Goal: Task Accomplishment & Management: Use online tool/utility

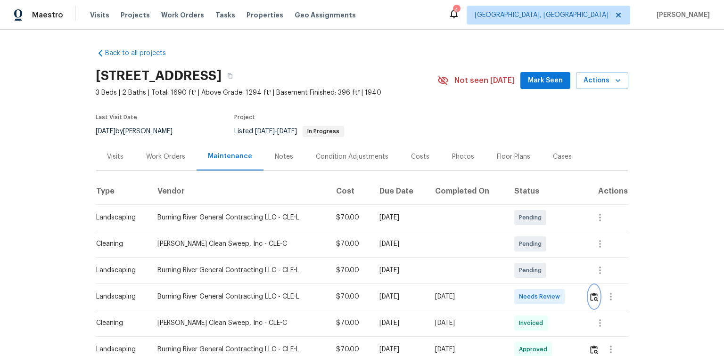
click at [591, 296] on img "button" at bounding box center [594, 297] width 8 height 9
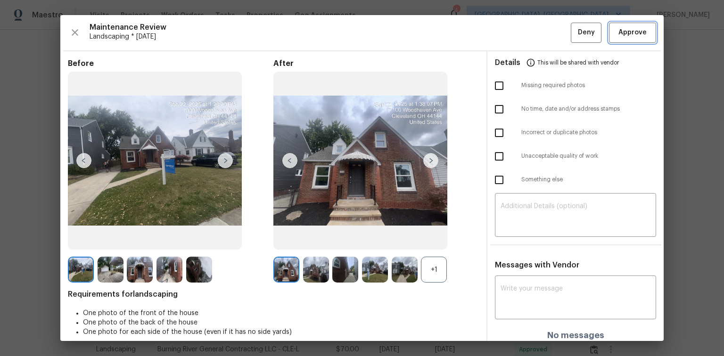
click at [625, 38] on span "Approve" at bounding box center [632, 33] width 28 height 12
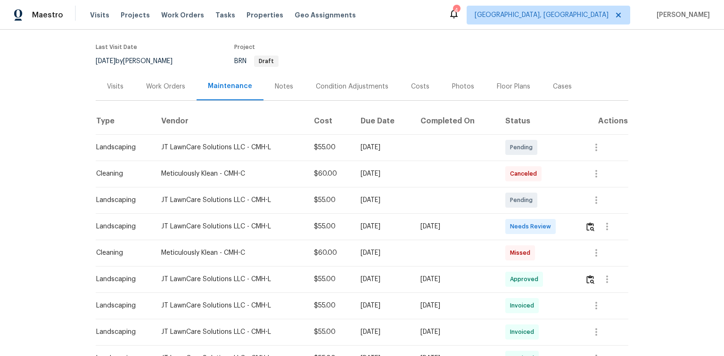
scroll to position [75, 0]
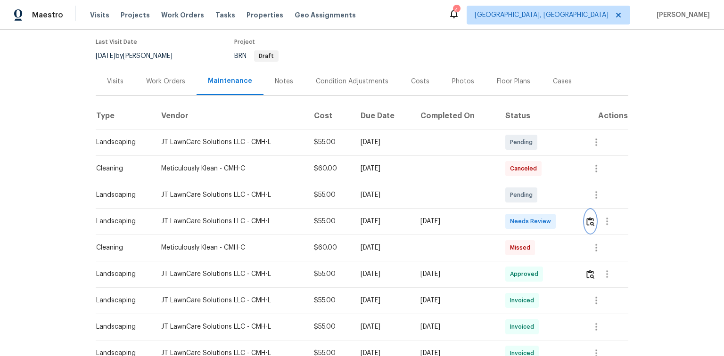
click at [589, 222] on img "button" at bounding box center [590, 221] width 8 height 9
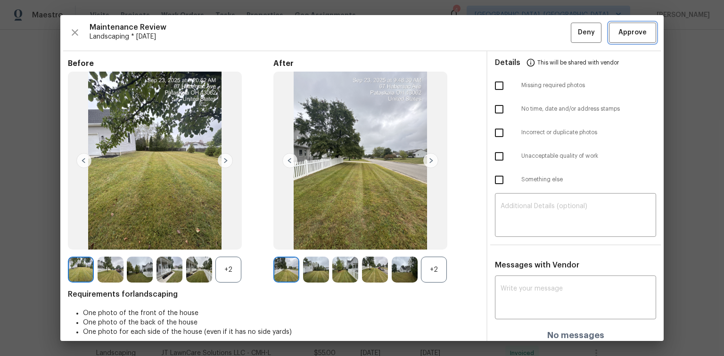
click at [625, 33] on span "Approve" at bounding box center [632, 33] width 28 height 12
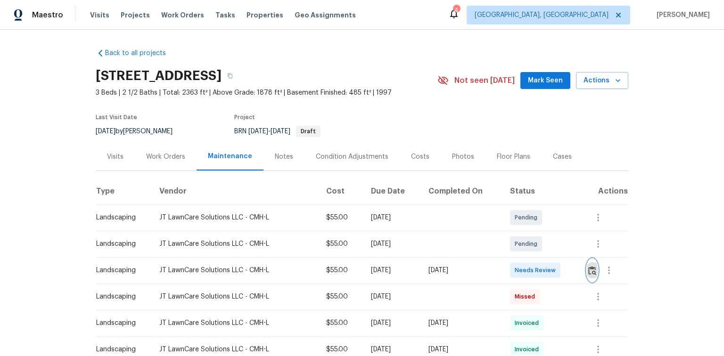
click at [591, 270] on img "button" at bounding box center [592, 270] width 8 height 9
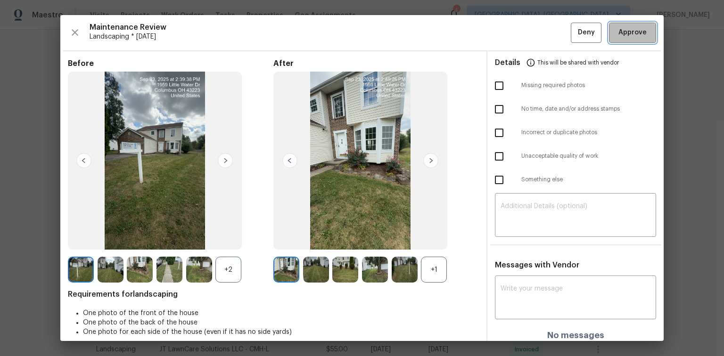
click at [619, 32] on span "Approve" at bounding box center [632, 33] width 28 height 12
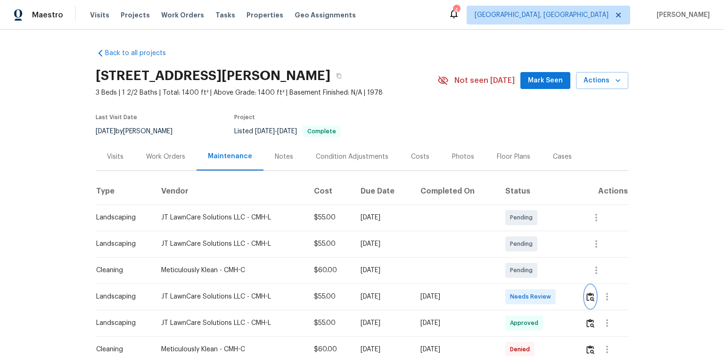
click at [591, 296] on img "button" at bounding box center [590, 297] width 8 height 9
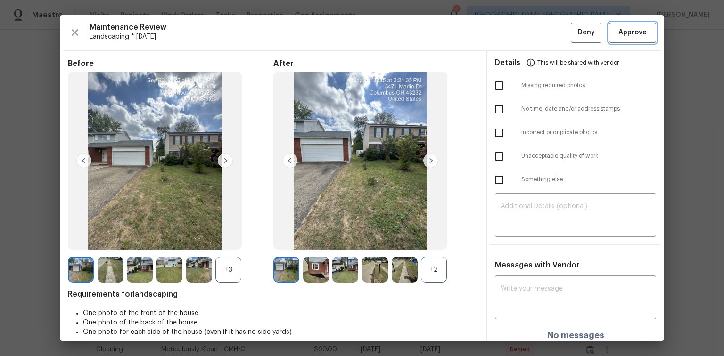
click at [626, 30] on span "Approve" at bounding box center [632, 33] width 28 height 12
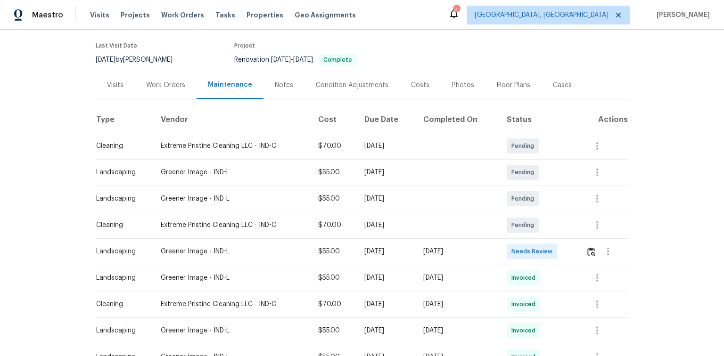
scroll to position [75, 0]
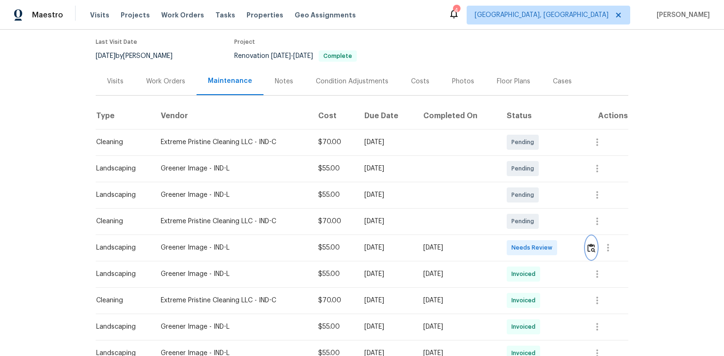
click at [593, 248] on img "button" at bounding box center [591, 248] width 8 height 9
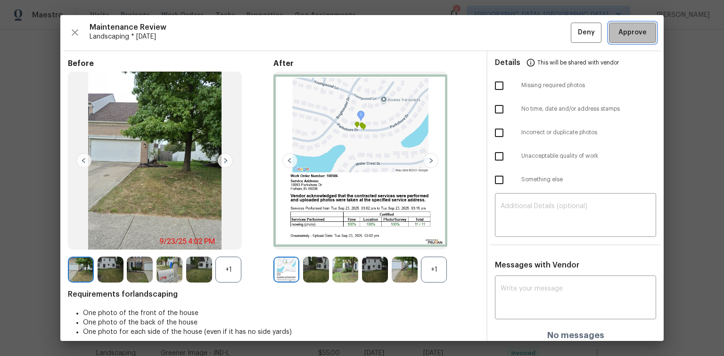
click at [628, 37] on span "Approve" at bounding box center [632, 33] width 28 height 12
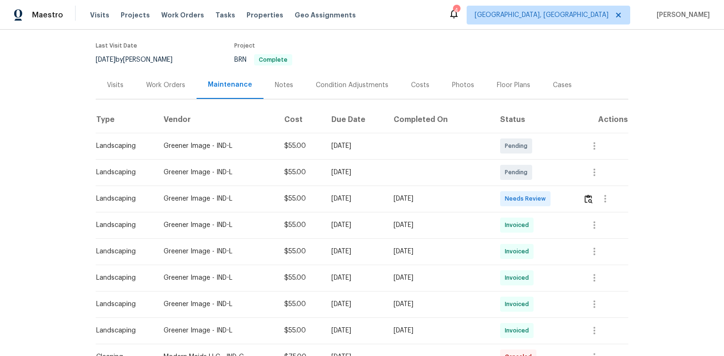
scroll to position [75, 0]
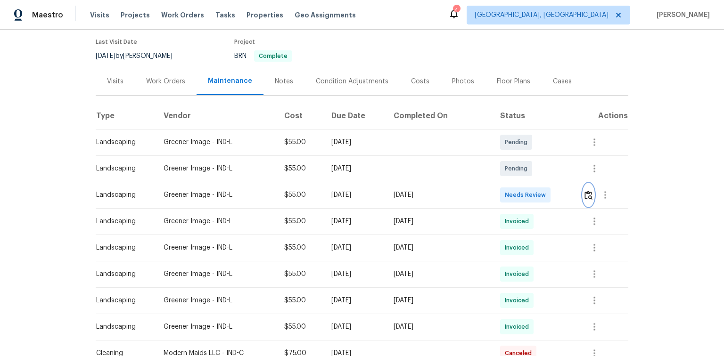
click at [585, 196] on img "button" at bounding box center [589, 195] width 8 height 9
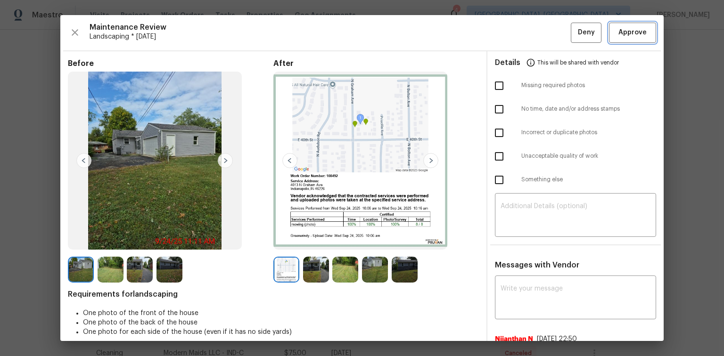
click at [635, 30] on span "Approve" at bounding box center [632, 33] width 28 height 12
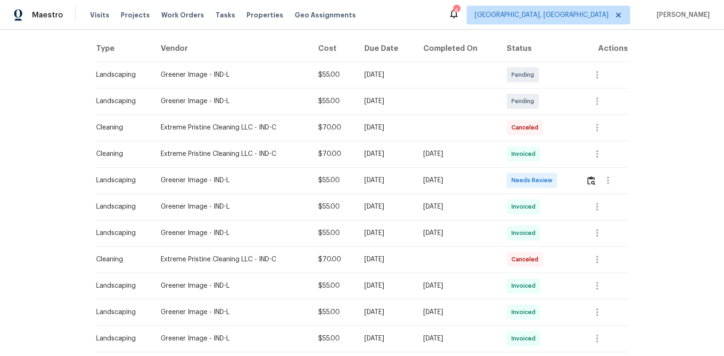
scroll to position [151, 0]
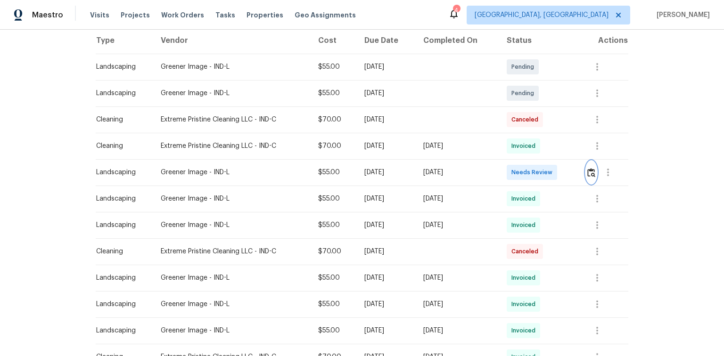
click at [591, 173] on img "button" at bounding box center [591, 172] width 8 height 9
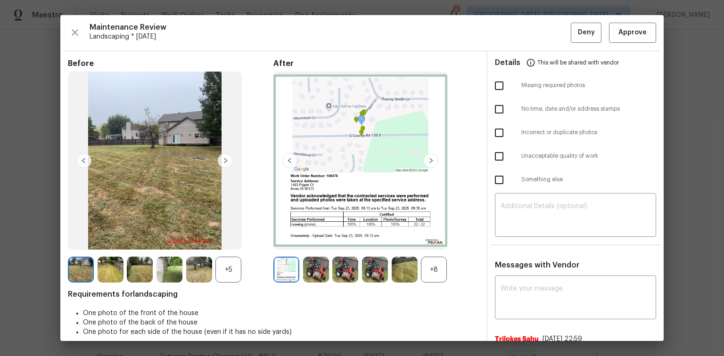
click at [425, 162] on img at bounding box center [430, 160] width 15 height 15
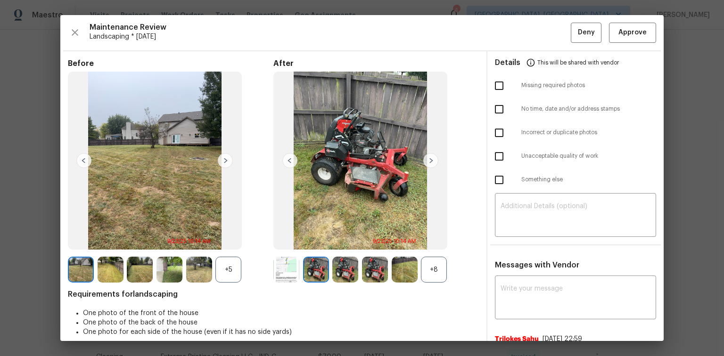
click at [428, 160] on img at bounding box center [430, 160] width 15 height 15
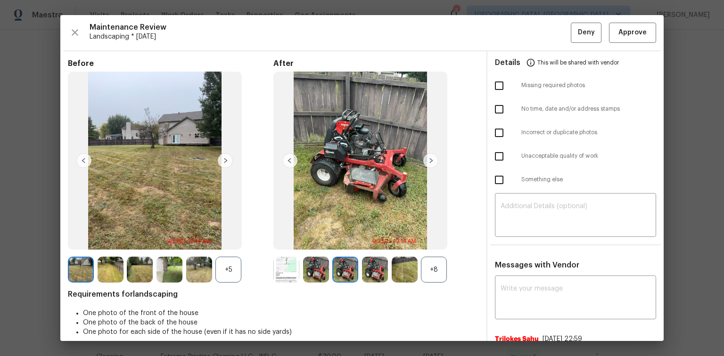
click at [227, 158] on img at bounding box center [225, 160] width 15 height 15
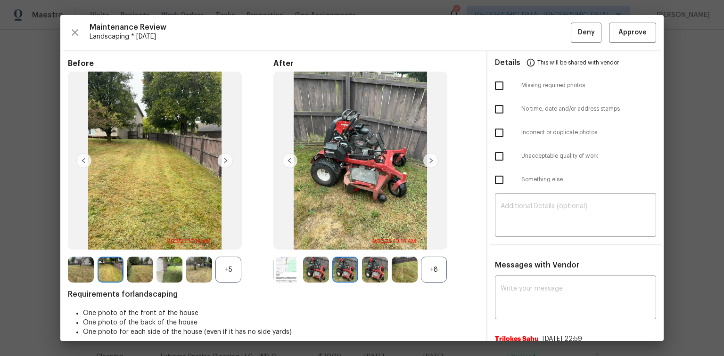
click at [226, 159] on img at bounding box center [225, 160] width 15 height 15
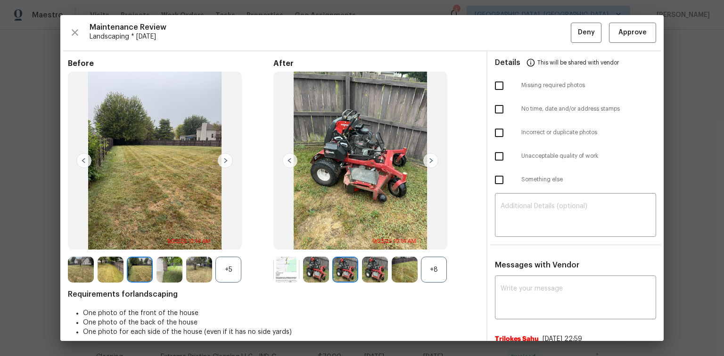
click at [226, 159] on img at bounding box center [225, 160] width 15 height 15
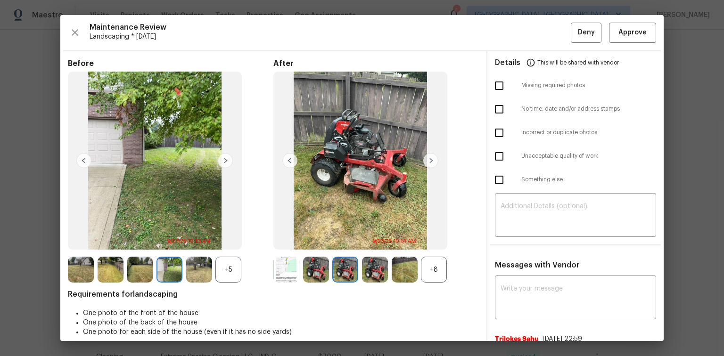
click at [226, 159] on img at bounding box center [225, 160] width 15 height 15
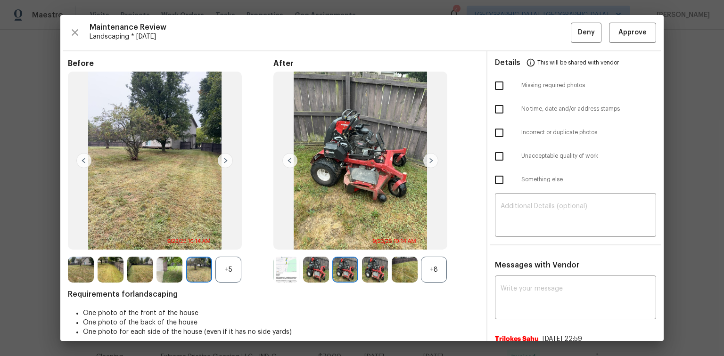
click at [226, 159] on img at bounding box center [225, 160] width 15 height 15
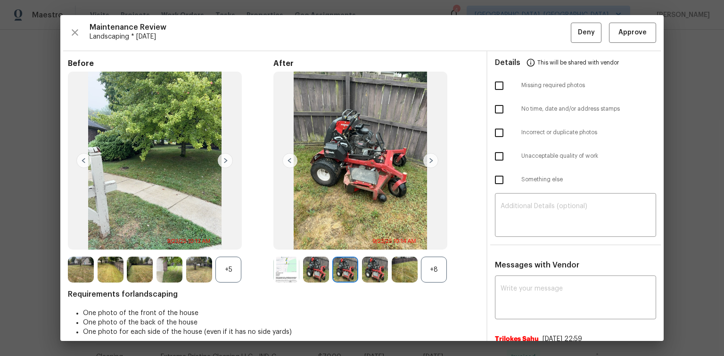
click at [226, 159] on img at bounding box center [225, 160] width 15 height 15
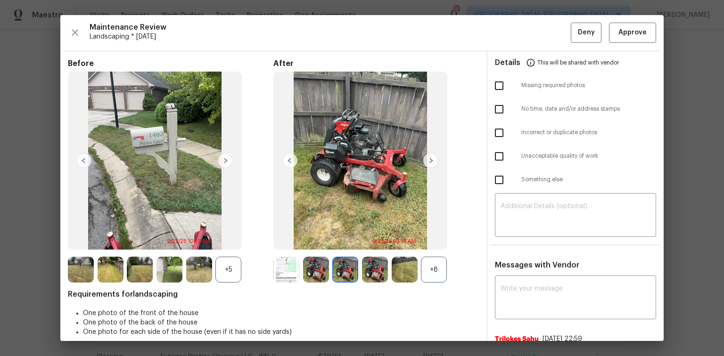
click at [430, 158] on img at bounding box center [430, 160] width 15 height 15
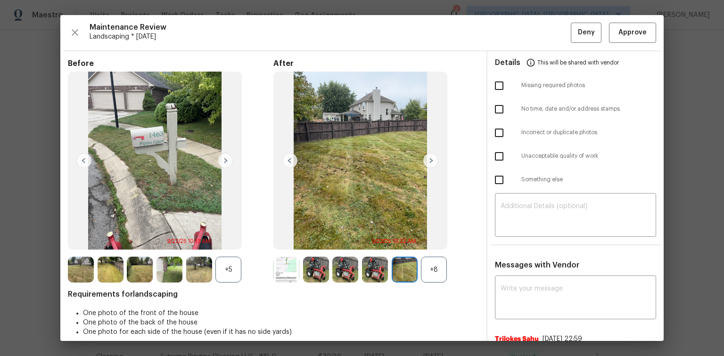
click at [430, 158] on img at bounding box center [430, 160] width 15 height 15
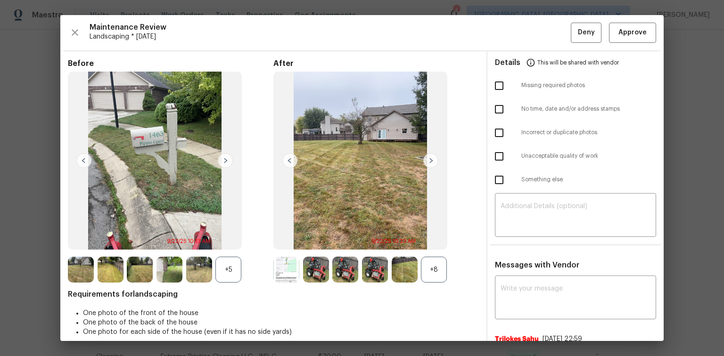
click at [290, 158] on img at bounding box center [289, 160] width 15 height 15
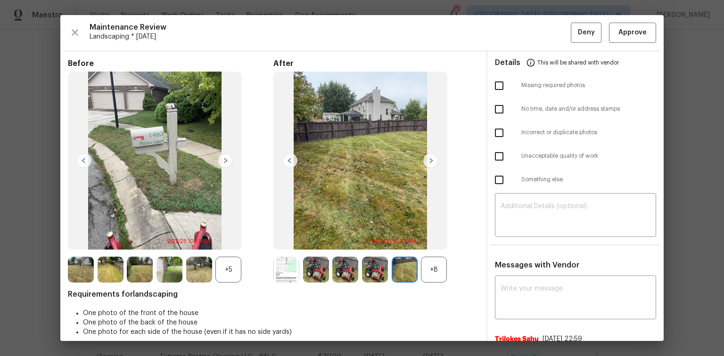
click at [426, 157] on img at bounding box center [430, 160] width 15 height 15
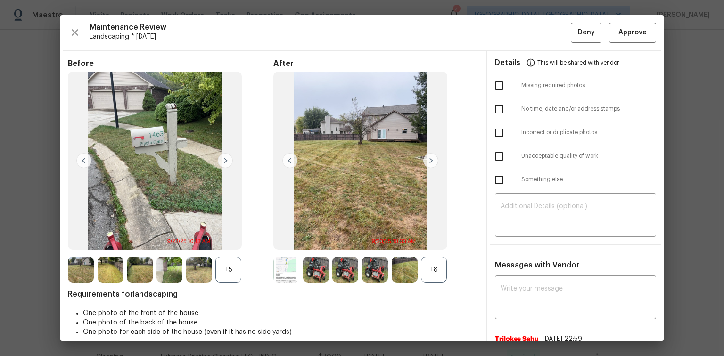
click at [427, 157] on img at bounding box center [430, 160] width 15 height 15
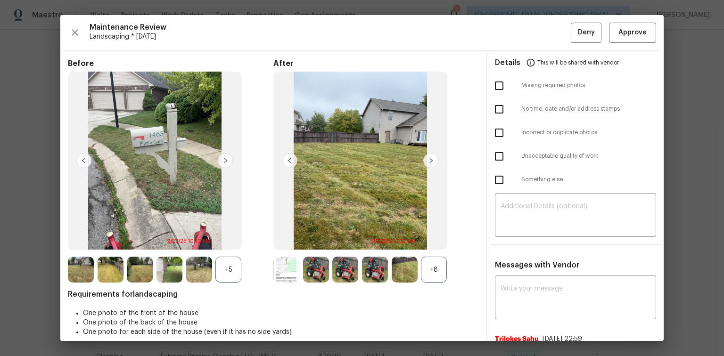
click at [427, 157] on img at bounding box center [430, 160] width 15 height 15
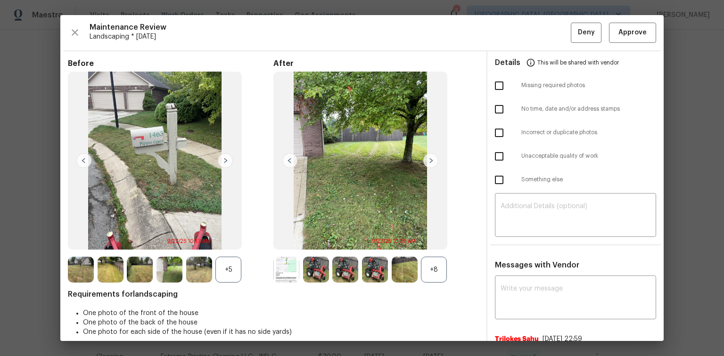
click at [427, 157] on img at bounding box center [430, 160] width 15 height 15
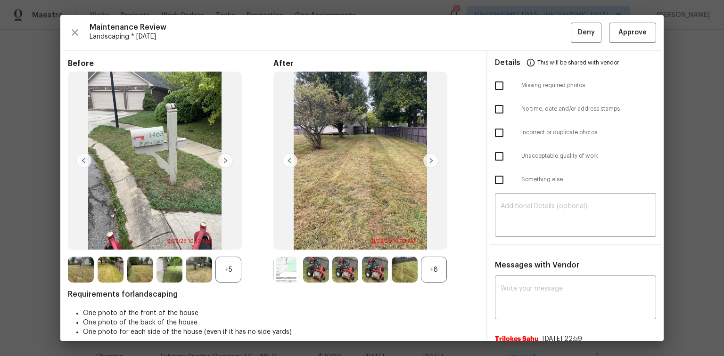
click at [427, 157] on img at bounding box center [430, 160] width 15 height 15
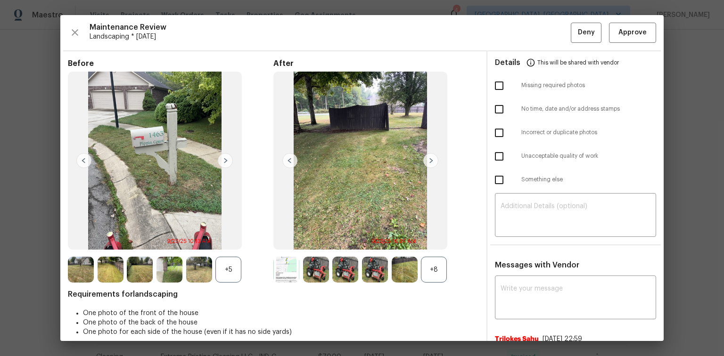
click at [286, 163] on img at bounding box center [289, 160] width 15 height 15
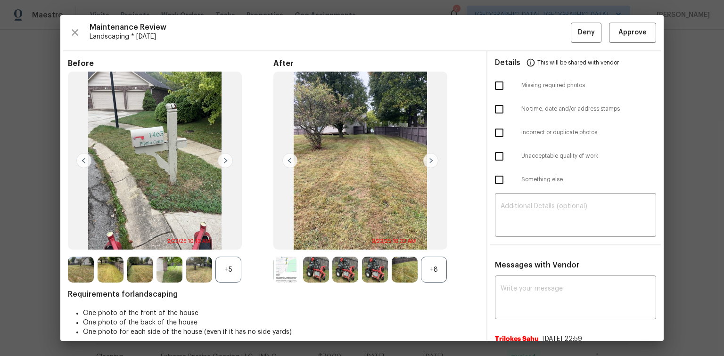
click at [290, 162] on img at bounding box center [289, 160] width 15 height 15
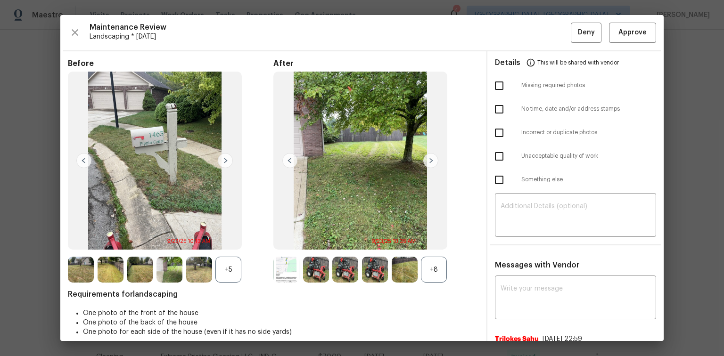
click at [424, 158] on img at bounding box center [430, 160] width 15 height 15
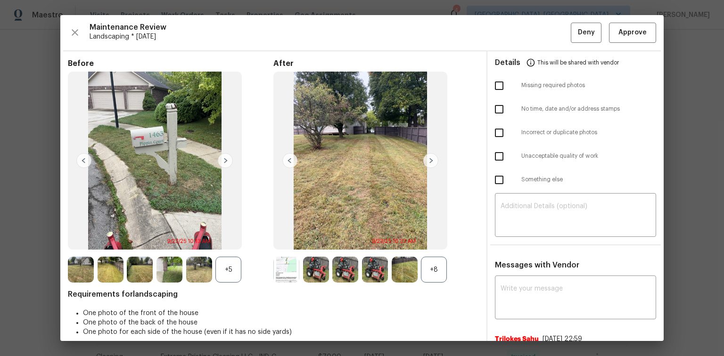
click at [424, 158] on img at bounding box center [430, 160] width 15 height 15
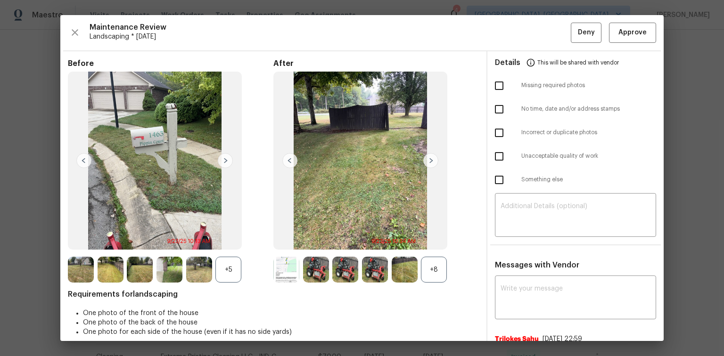
click at [424, 158] on img at bounding box center [430, 160] width 15 height 15
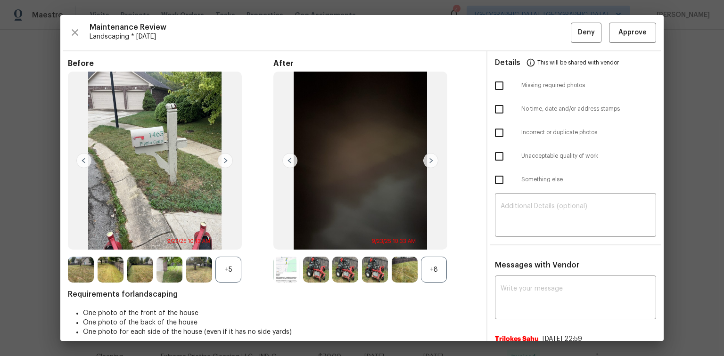
click at [424, 158] on img at bounding box center [430, 160] width 15 height 15
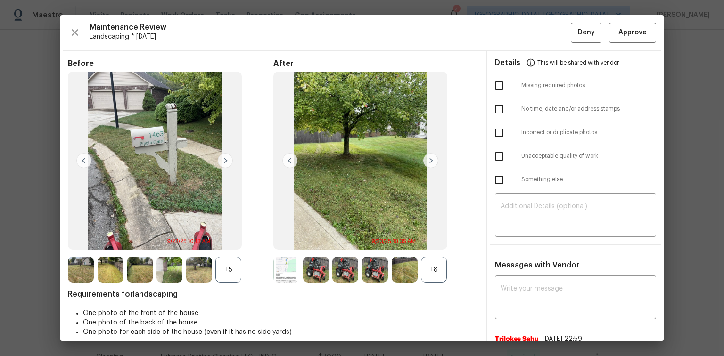
click at [427, 162] on img at bounding box center [430, 160] width 15 height 15
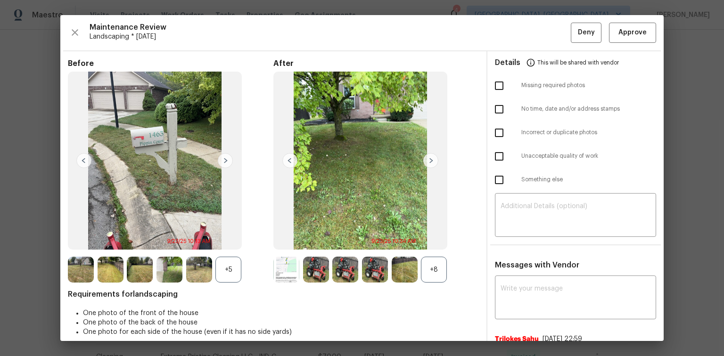
click at [428, 161] on img at bounding box center [430, 160] width 15 height 15
click at [428, 162] on img at bounding box center [430, 160] width 15 height 15
click at [287, 160] on img at bounding box center [289, 160] width 15 height 15
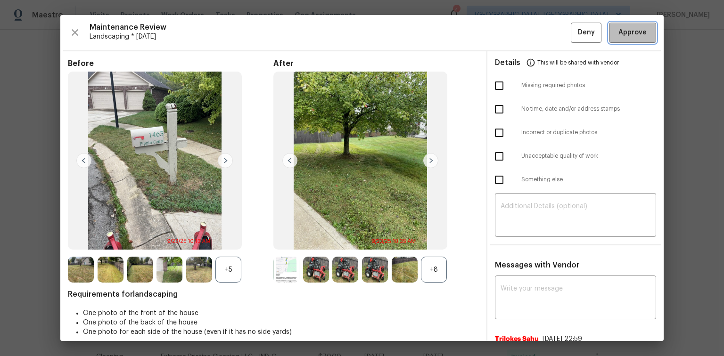
click at [638, 27] on span "Approve" at bounding box center [632, 33] width 28 height 12
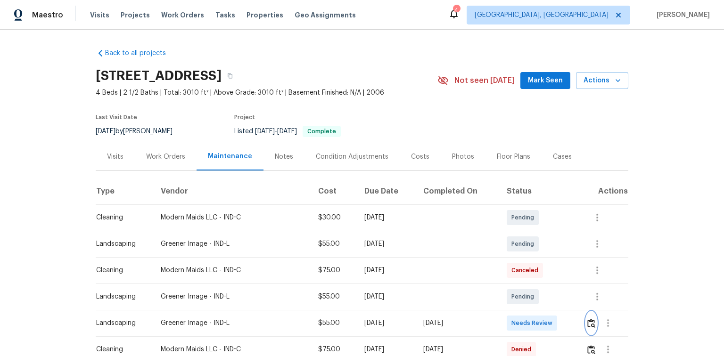
click at [588, 322] on img "button" at bounding box center [591, 323] width 8 height 9
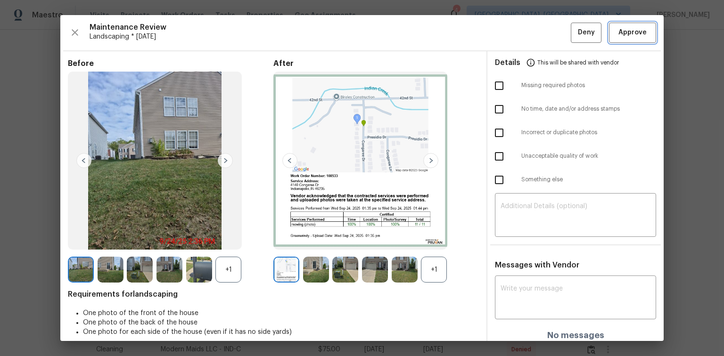
click at [625, 32] on span "Approve" at bounding box center [632, 33] width 28 height 12
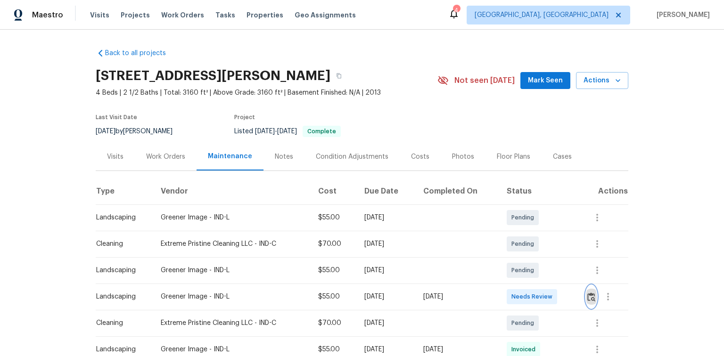
click at [590, 293] on img "button" at bounding box center [591, 297] width 8 height 9
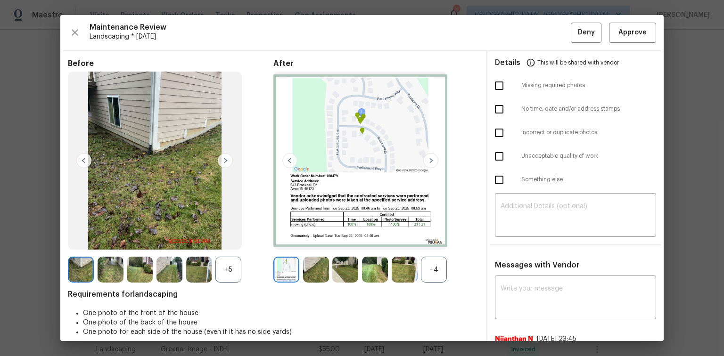
click at [431, 157] on img at bounding box center [430, 160] width 15 height 15
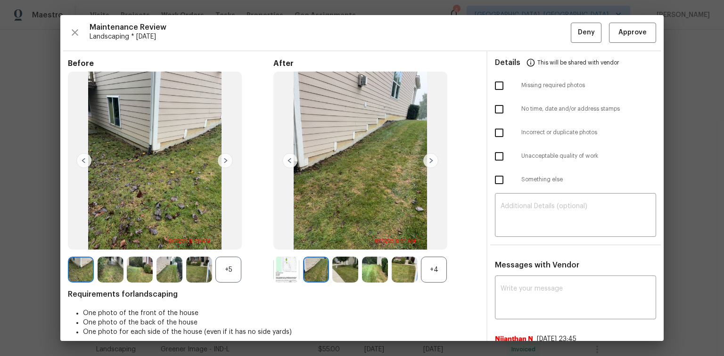
click at [431, 157] on img at bounding box center [430, 160] width 15 height 15
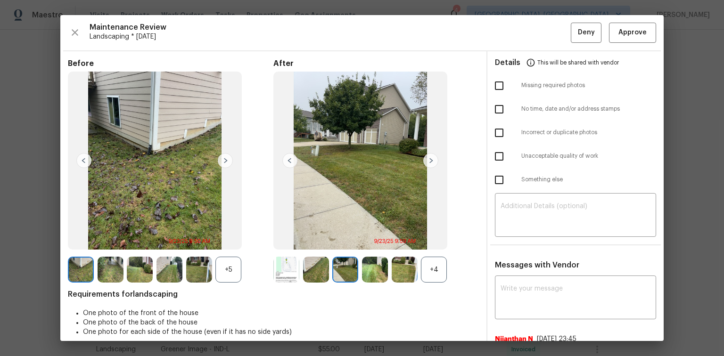
click at [431, 157] on img at bounding box center [430, 160] width 15 height 15
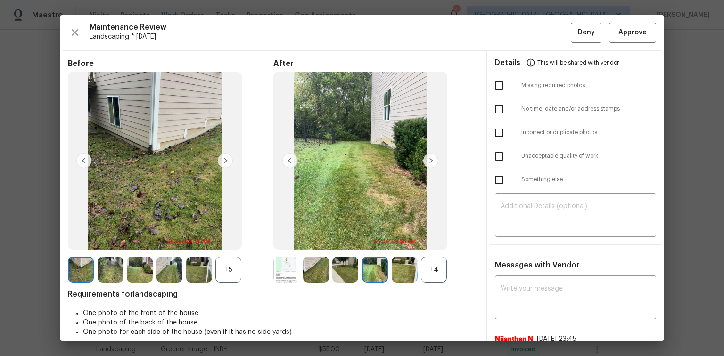
click at [431, 157] on img at bounding box center [430, 160] width 15 height 15
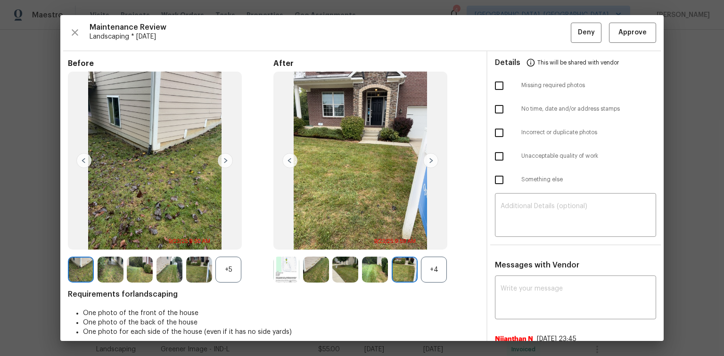
click at [431, 157] on img at bounding box center [430, 160] width 15 height 15
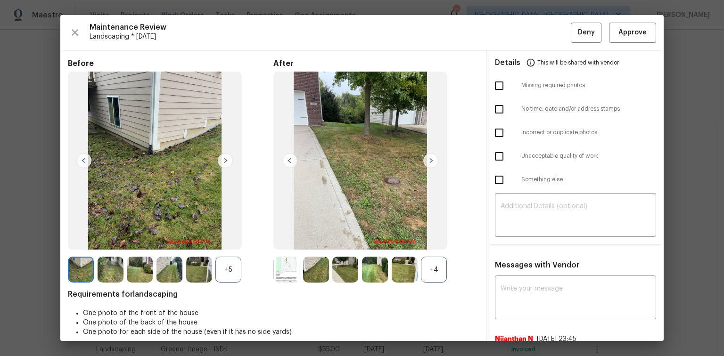
click at [431, 157] on img at bounding box center [430, 160] width 15 height 15
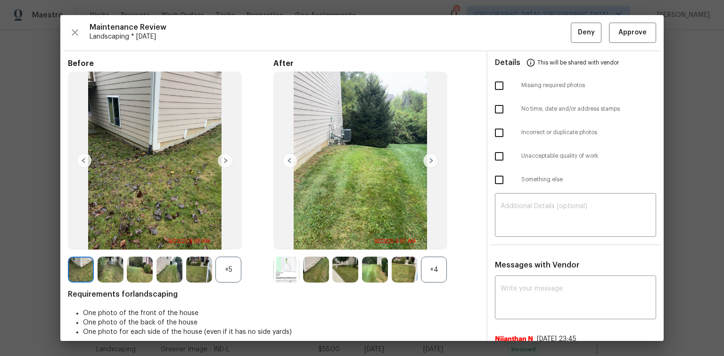
click at [431, 157] on img at bounding box center [430, 160] width 15 height 15
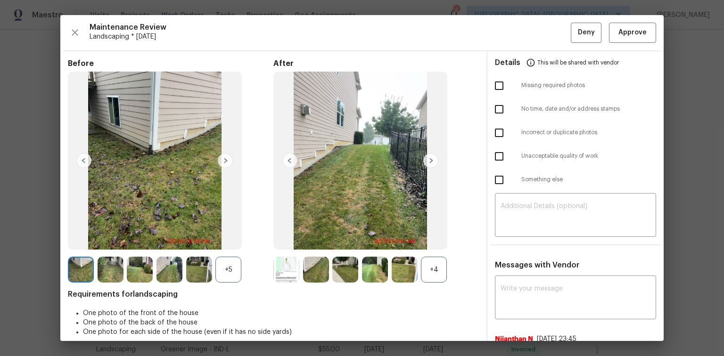
click at [431, 157] on img at bounding box center [430, 160] width 15 height 15
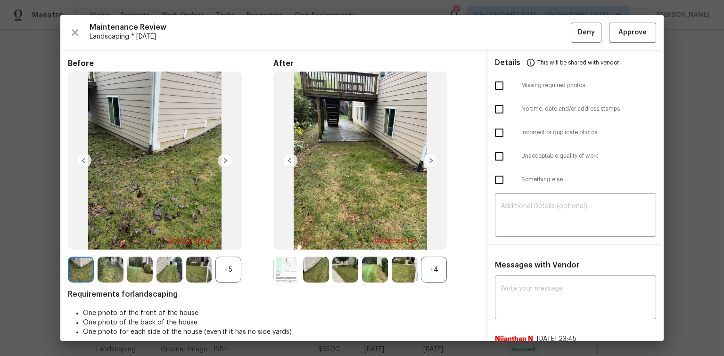
click at [431, 157] on img at bounding box center [430, 160] width 15 height 15
click at [628, 32] on span "Approve" at bounding box center [632, 33] width 28 height 12
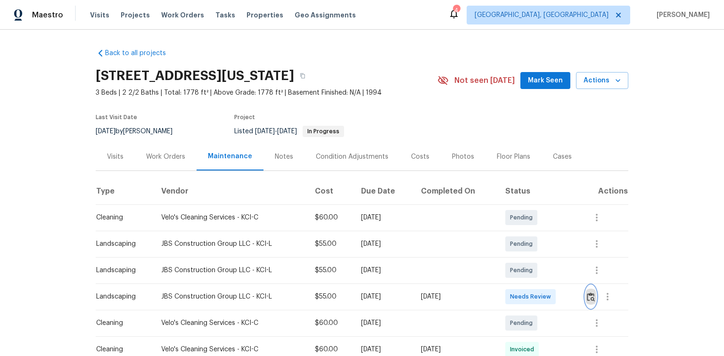
click at [591, 297] on img "button" at bounding box center [591, 297] width 8 height 9
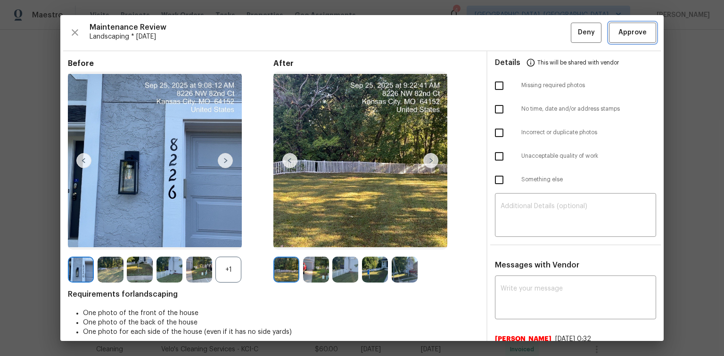
click at [624, 32] on span "Approve" at bounding box center [632, 33] width 28 height 12
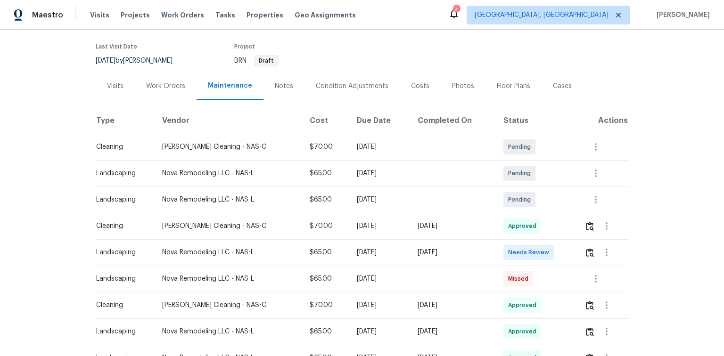
scroll to position [75, 0]
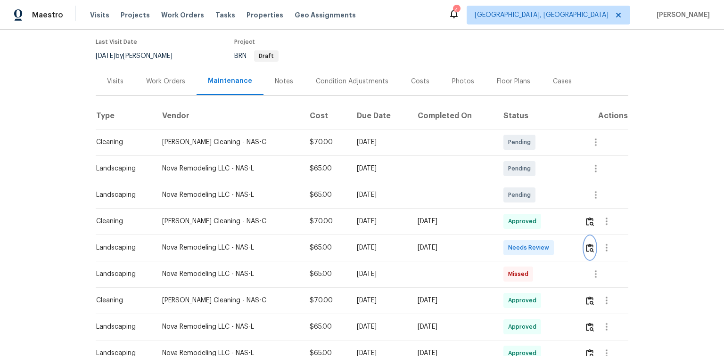
click at [591, 247] on img "button" at bounding box center [590, 248] width 8 height 9
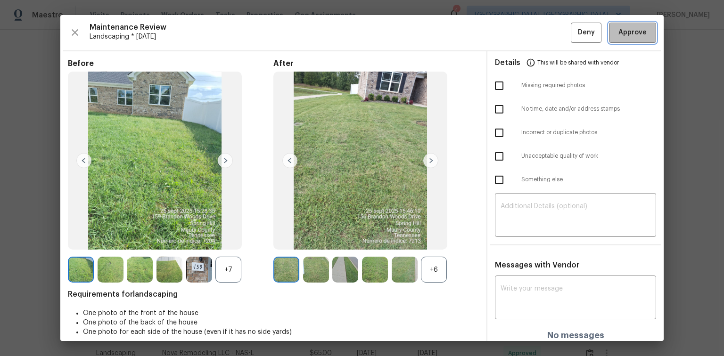
click at [617, 37] on span "Approve" at bounding box center [633, 33] width 32 height 12
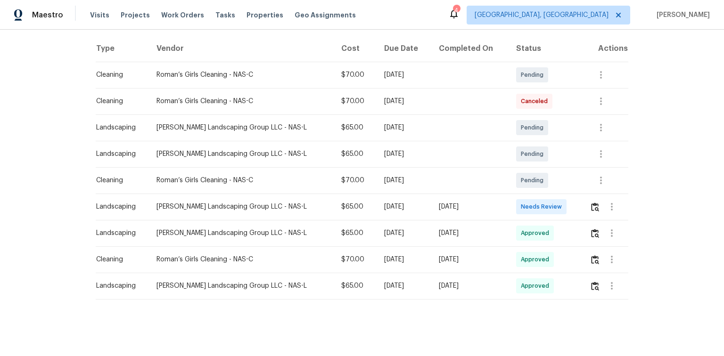
scroll to position [148, 0]
click at [590, 203] on button "button" at bounding box center [595, 207] width 11 height 23
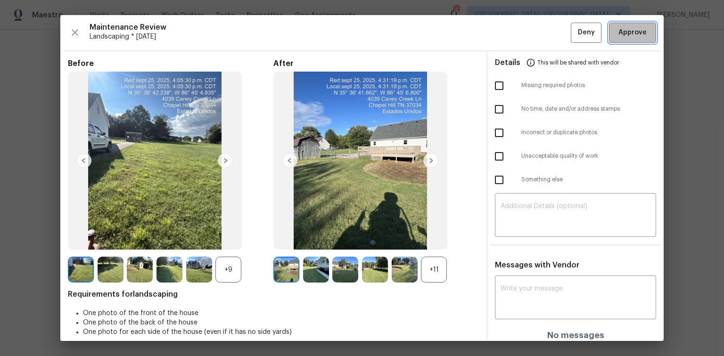
click at [618, 28] on span "Approve" at bounding box center [632, 33] width 28 height 12
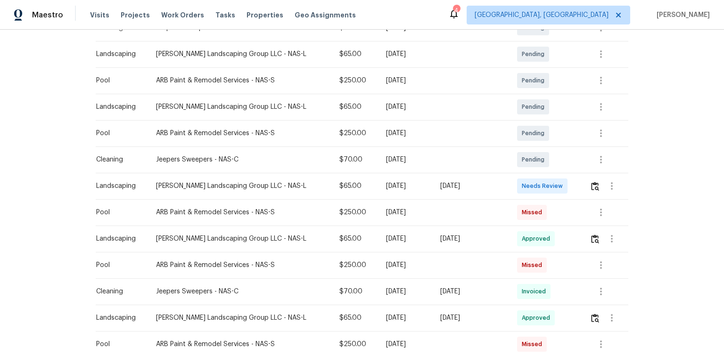
scroll to position [264, 0]
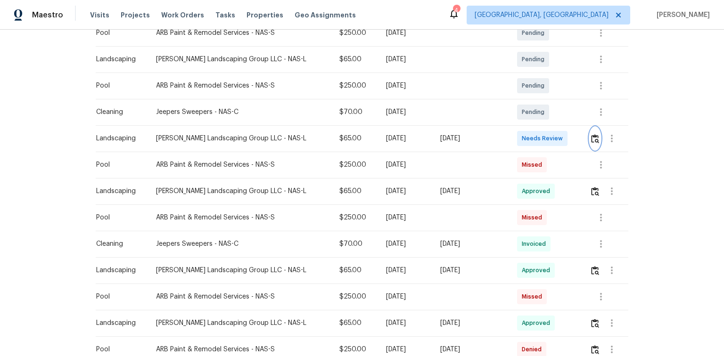
click at [594, 139] on img "button" at bounding box center [595, 138] width 8 height 9
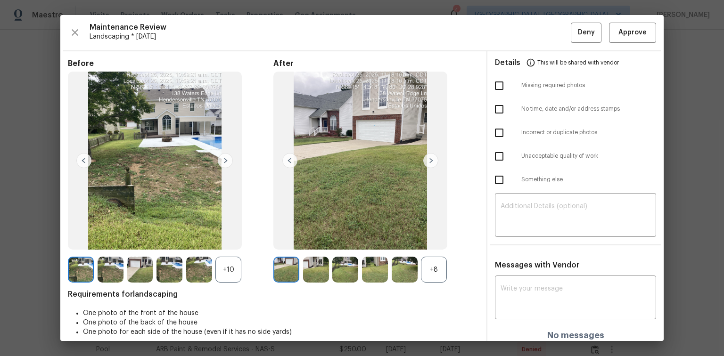
click at [501, 88] on input "checkbox" at bounding box center [499, 86] width 20 height 20
checkbox input "true"
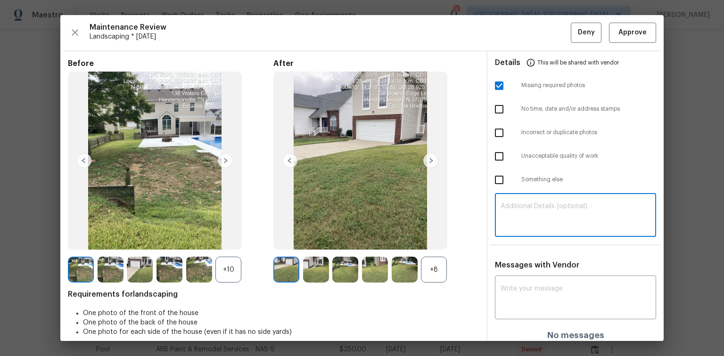
click at [513, 207] on textarea at bounding box center [576, 216] width 150 height 26
paste textarea "Maintenance Audit Team: Hello! Unfortunately, this Landscaping visit completed …"
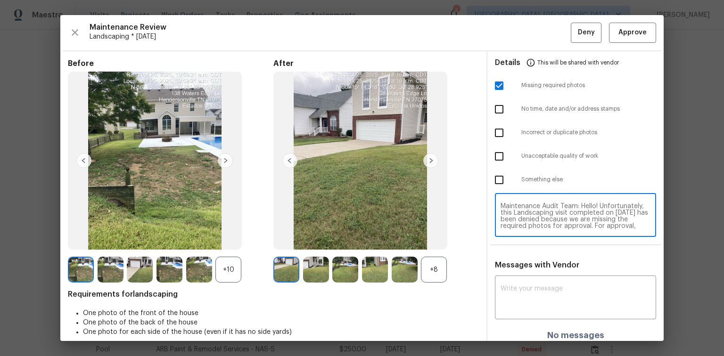
scroll to position [85, 0]
type textarea "Maintenance Audit Team: Hello! Unfortunately, this Landscaping visit completed …"
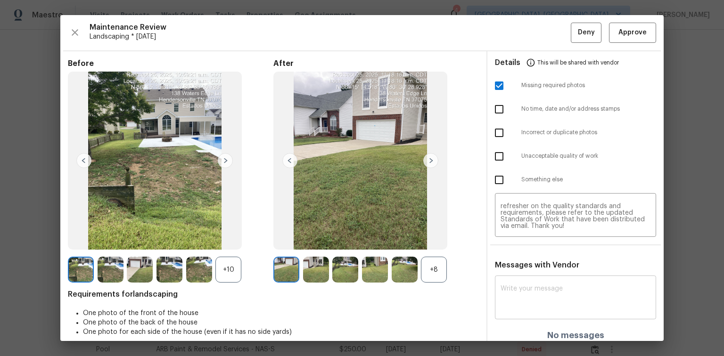
click at [517, 281] on div "x ​" at bounding box center [575, 298] width 161 height 41
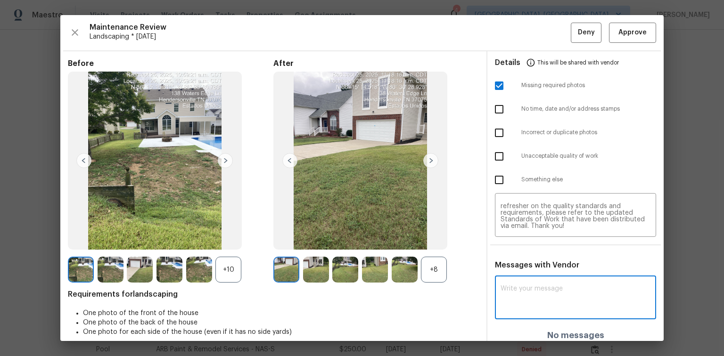
paste textarea "Maintenance Audit Team: Hello! Unfortunately, this Landscaping visit completed …"
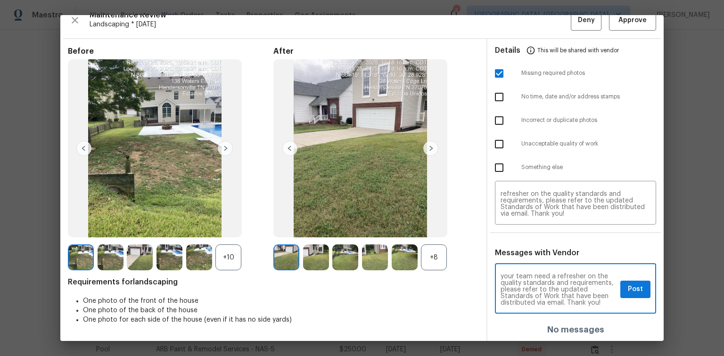
scroll to position [112, 0]
type textarea "Maintenance Audit Team: Hello! Unfortunately, this Landscaping visit completed …"
click at [635, 289] on span "Post" at bounding box center [635, 290] width 15 height 12
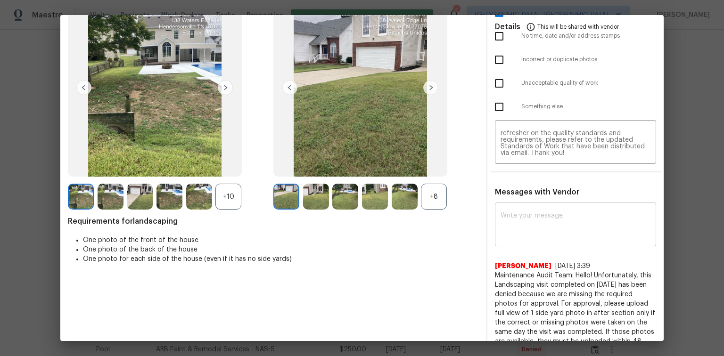
scroll to position [0, 0]
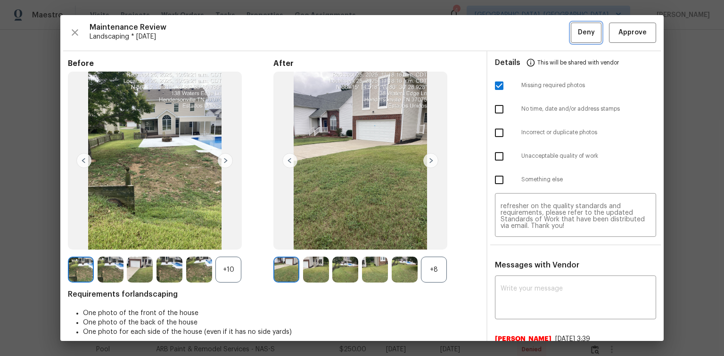
click at [579, 37] on span "Deny" at bounding box center [586, 33] width 17 height 12
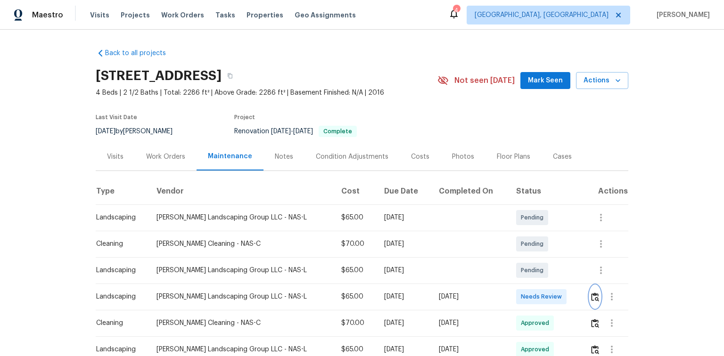
click at [593, 299] on img "button" at bounding box center [595, 297] width 8 height 9
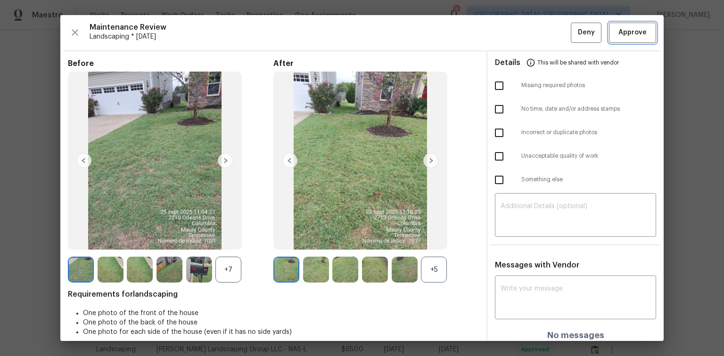
click at [626, 39] on button "Approve" at bounding box center [632, 33] width 47 height 20
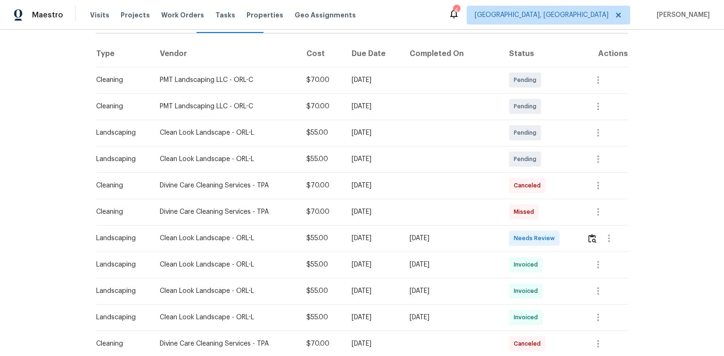
scroll to position [189, 0]
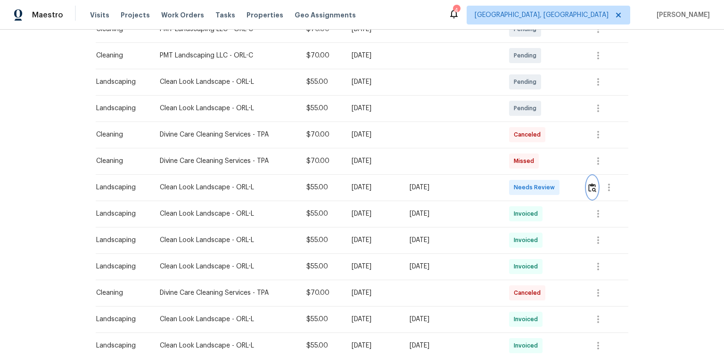
click at [592, 185] on img "button" at bounding box center [592, 187] width 8 height 9
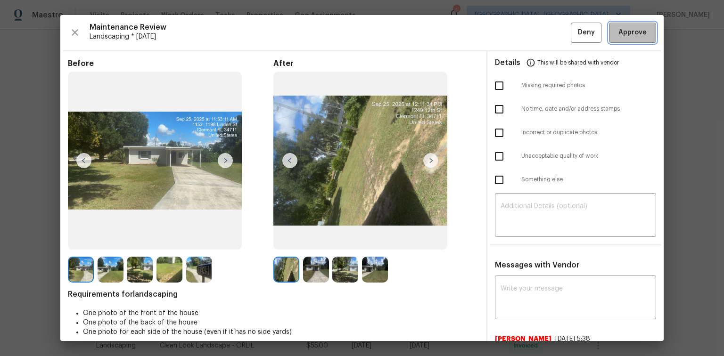
click at [635, 32] on span "Approve" at bounding box center [632, 33] width 28 height 12
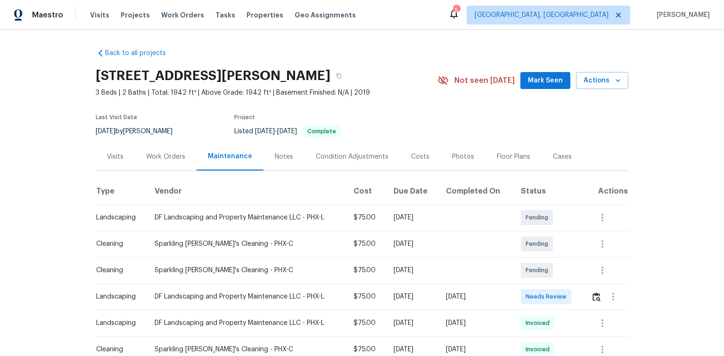
scroll to position [38, 0]
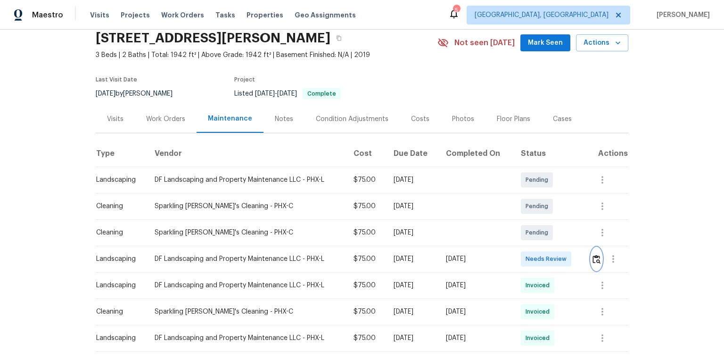
click at [594, 258] on img "button" at bounding box center [597, 259] width 8 height 9
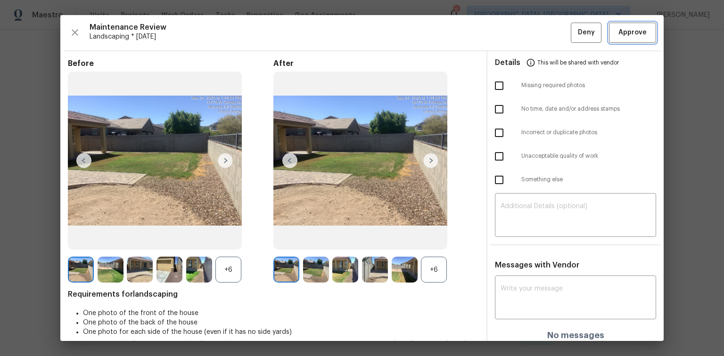
click at [634, 34] on span "Approve" at bounding box center [632, 33] width 28 height 12
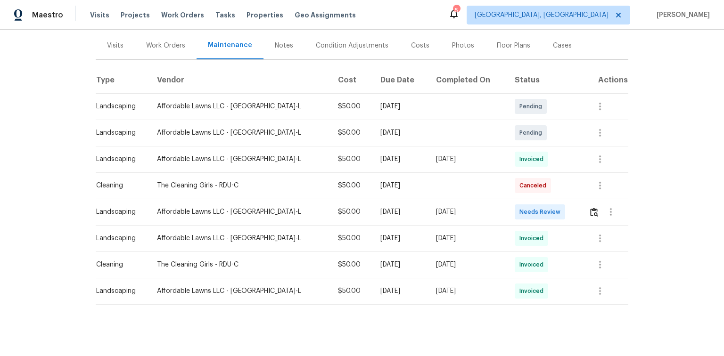
scroll to position [113, 0]
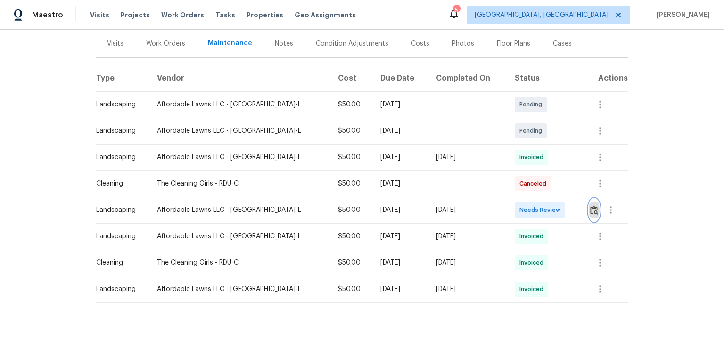
click at [590, 211] on img "button" at bounding box center [594, 210] width 8 height 9
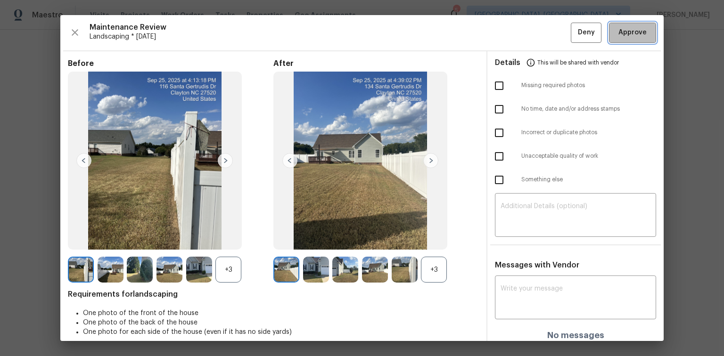
click at [618, 31] on span "Approve" at bounding box center [632, 33] width 28 height 12
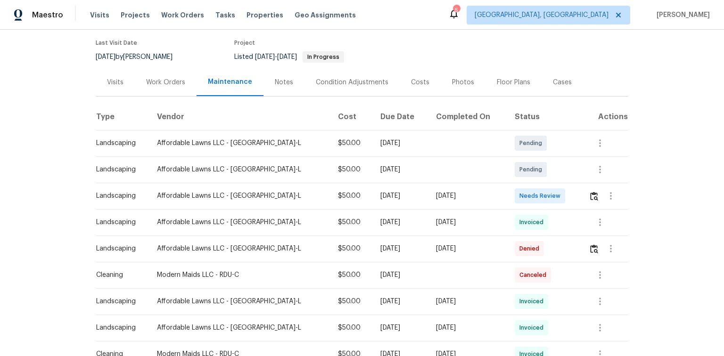
scroll to position [75, 0]
click at [590, 192] on img "button" at bounding box center [594, 195] width 8 height 9
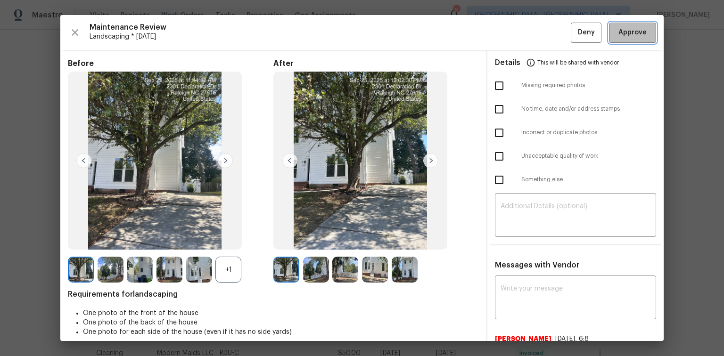
click at [624, 32] on span "Approve" at bounding box center [632, 33] width 28 height 12
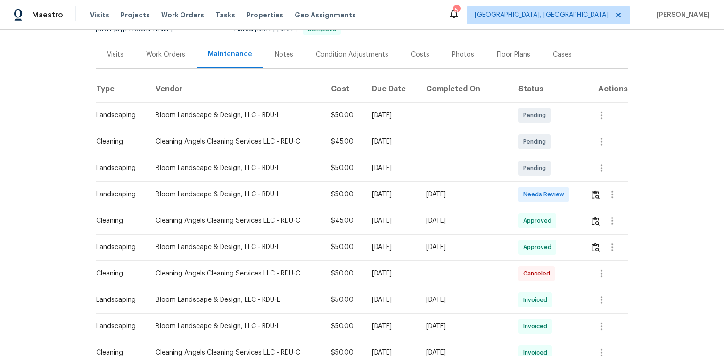
scroll to position [113, 0]
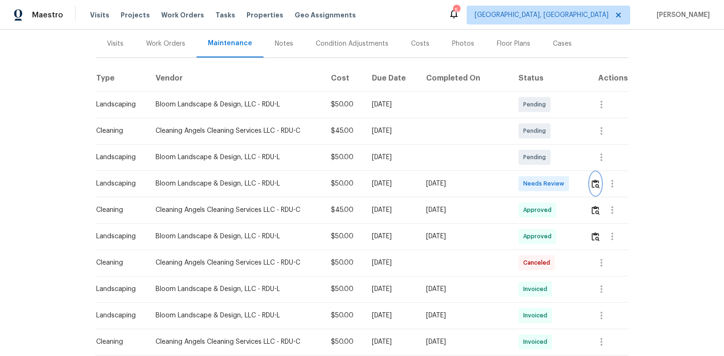
click at [592, 180] on img "button" at bounding box center [596, 184] width 8 height 9
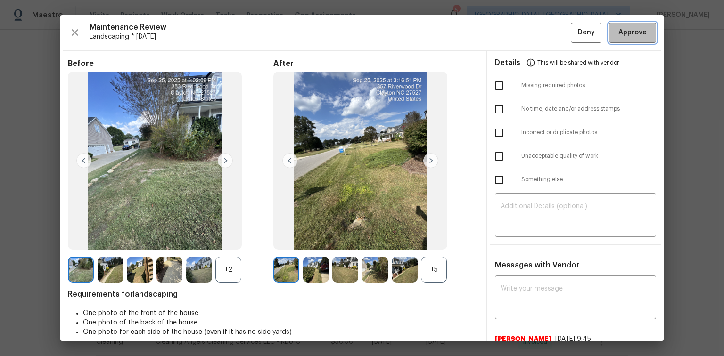
click at [618, 34] on span "Approve" at bounding box center [632, 33] width 28 height 12
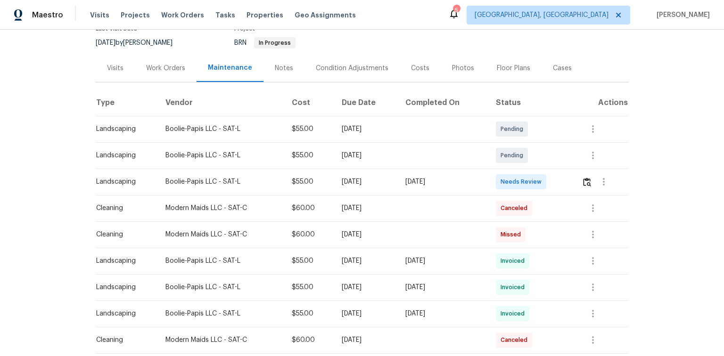
scroll to position [113, 0]
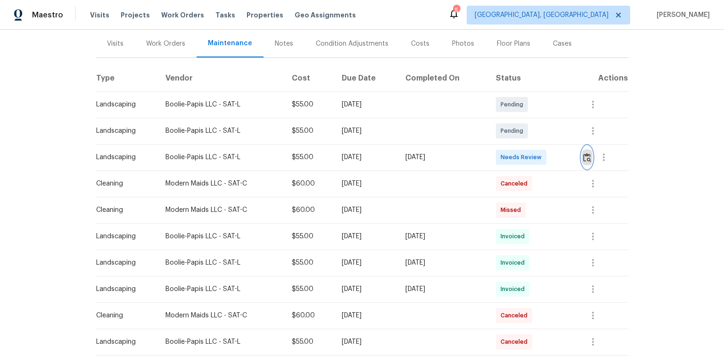
click at [588, 157] on img "button" at bounding box center [587, 157] width 8 height 9
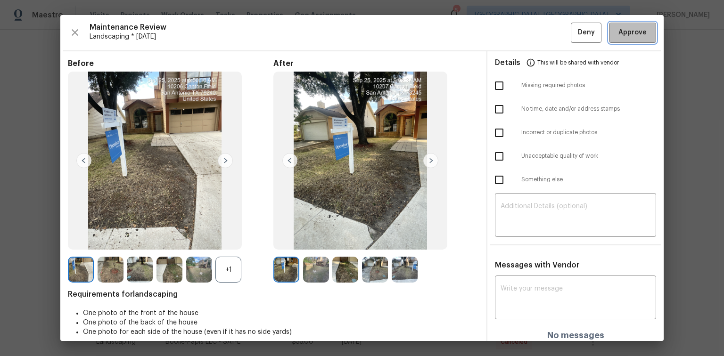
click at [621, 33] on span "Approve" at bounding box center [632, 33] width 28 height 12
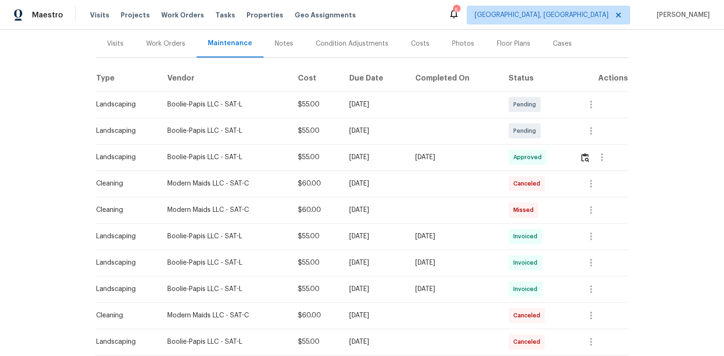
scroll to position [0, 0]
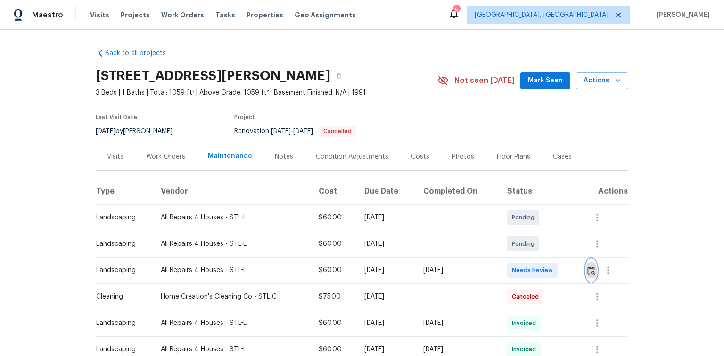
click at [592, 272] on img "button" at bounding box center [591, 270] width 8 height 9
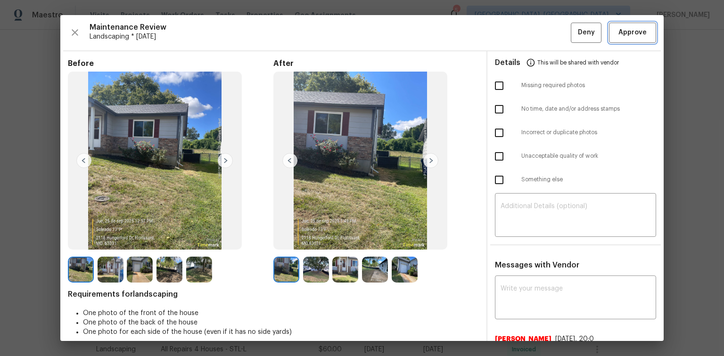
click at [627, 28] on span "Approve" at bounding box center [632, 33] width 28 height 12
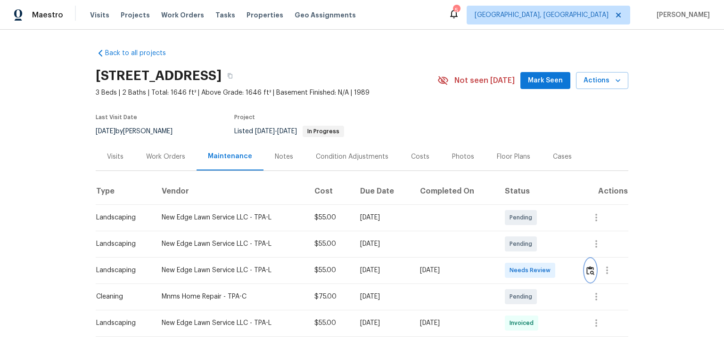
click at [591, 272] on img "button" at bounding box center [590, 270] width 8 height 9
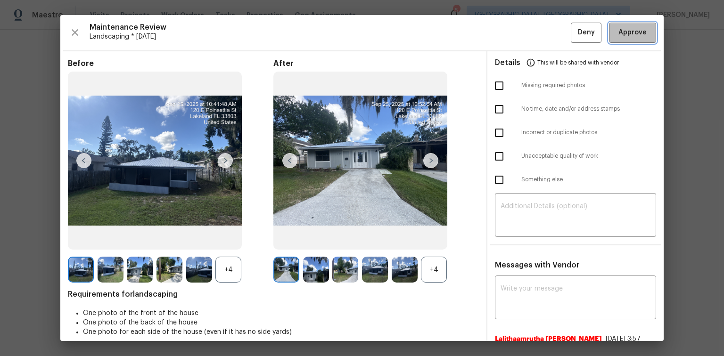
click at [635, 28] on span "Approve" at bounding box center [632, 33] width 28 height 12
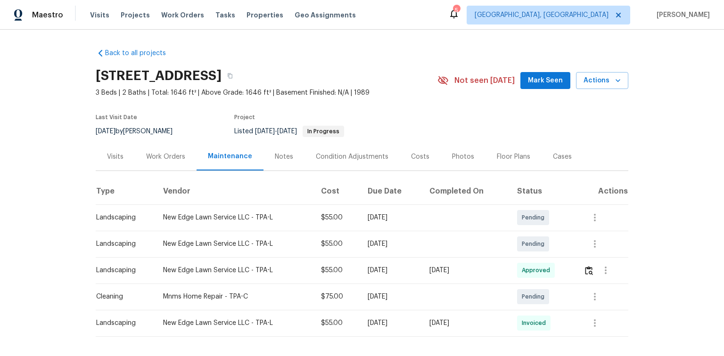
scroll to position [42, 0]
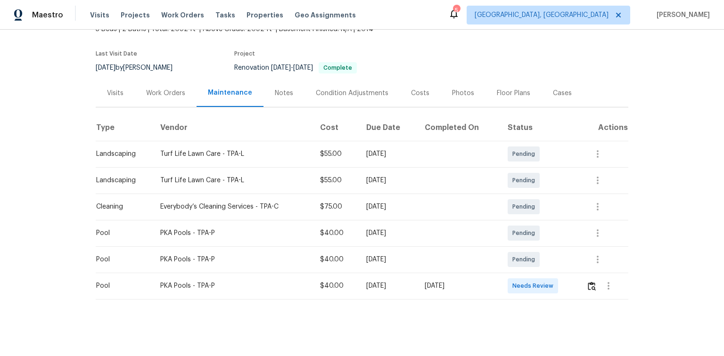
scroll to position [68, 0]
click at [589, 282] on img "button" at bounding box center [592, 286] width 8 height 9
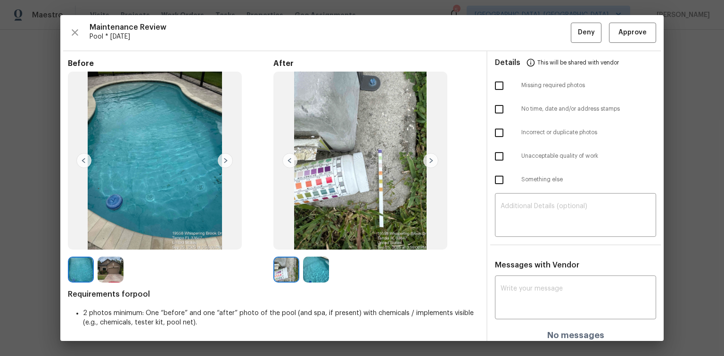
click at [430, 161] on img at bounding box center [430, 160] width 15 height 15
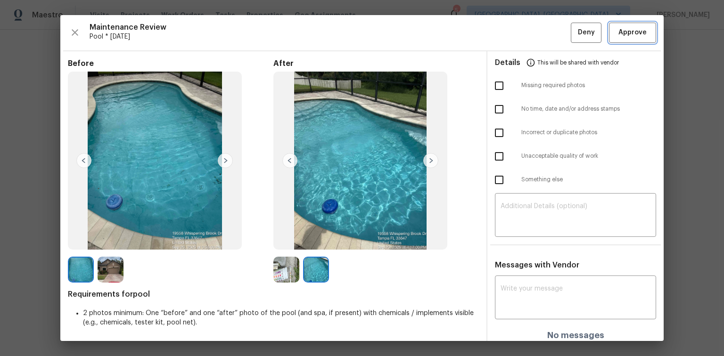
click at [620, 40] on button "Approve" at bounding box center [632, 33] width 47 height 20
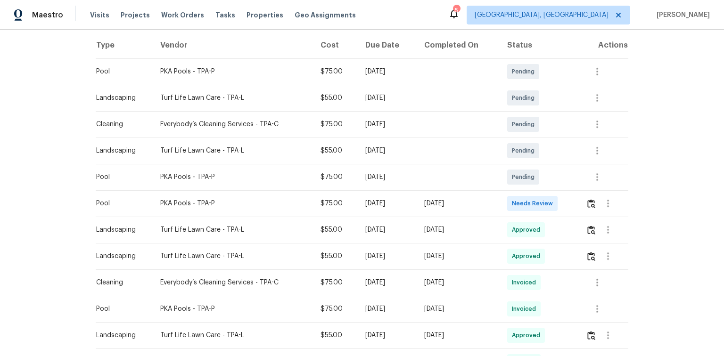
scroll to position [151, 0]
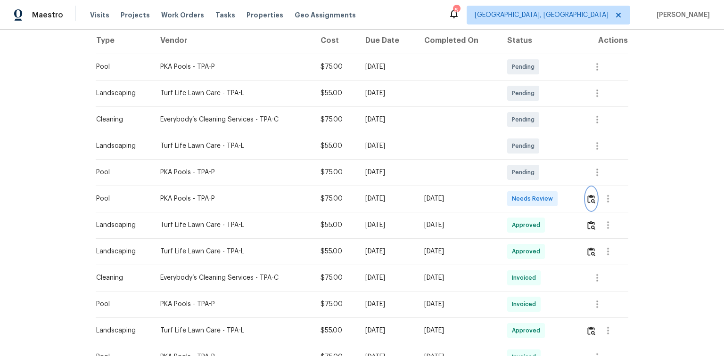
click at [594, 196] on img "button" at bounding box center [591, 199] width 8 height 9
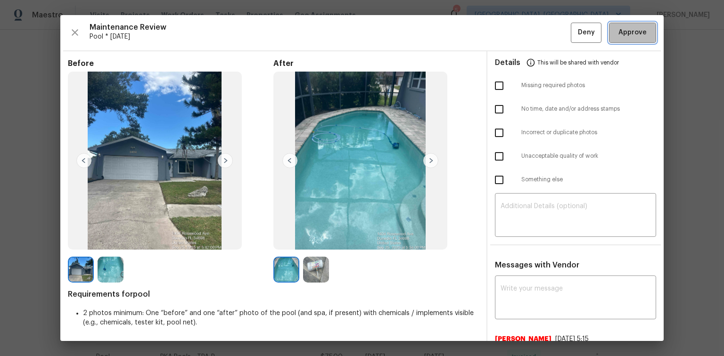
click at [621, 38] on span "Approve" at bounding box center [632, 33] width 28 height 12
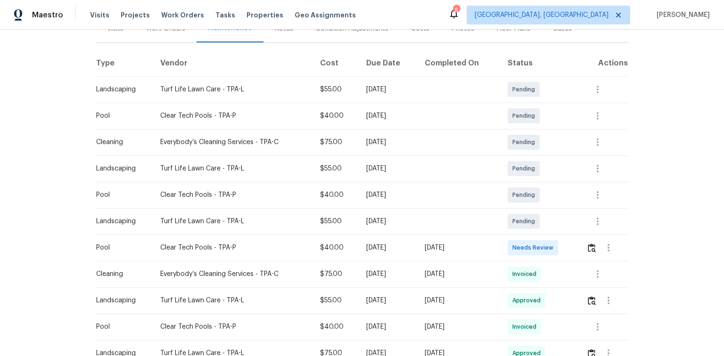
scroll to position [189, 0]
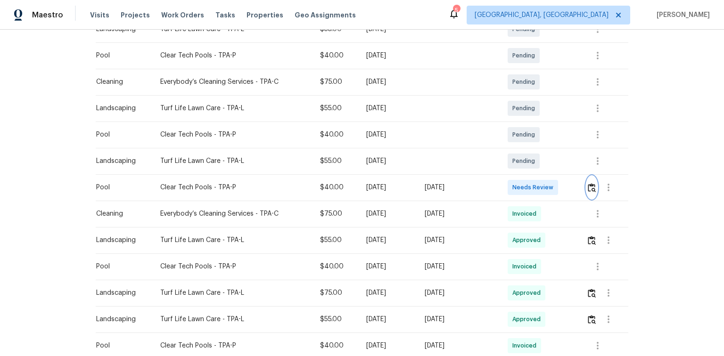
click at [590, 187] on img "button" at bounding box center [592, 187] width 8 height 9
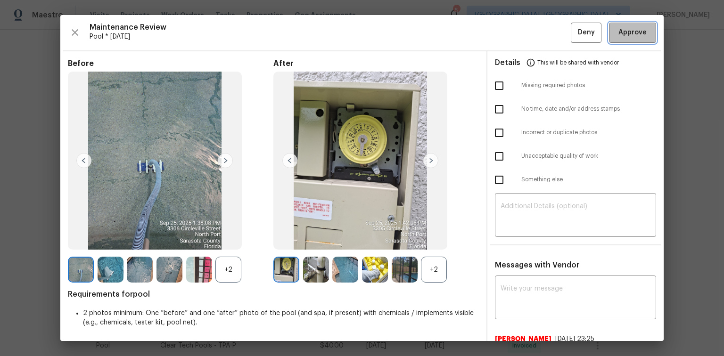
click at [623, 30] on span "Approve" at bounding box center [632, 33] width 28 height 12
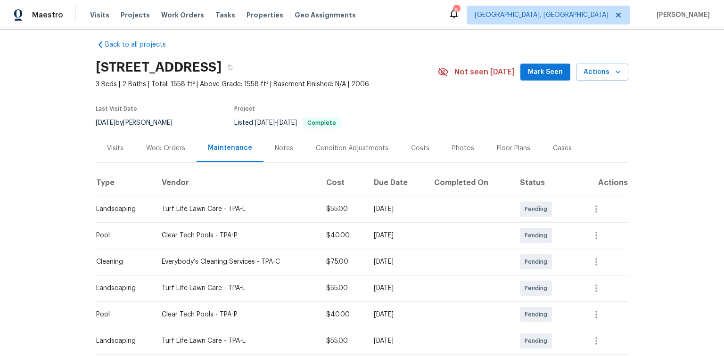
scroll to position [0, 0]
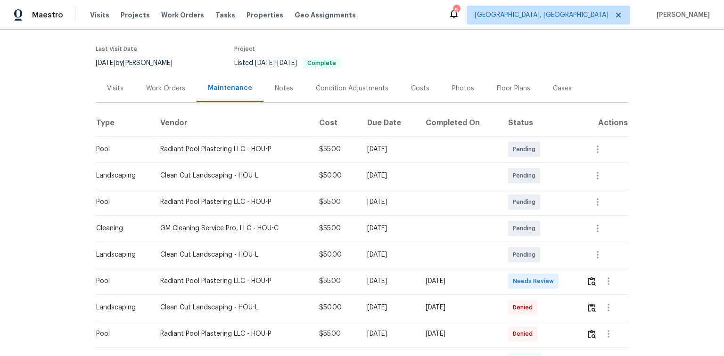
scroll to position [151, 0]
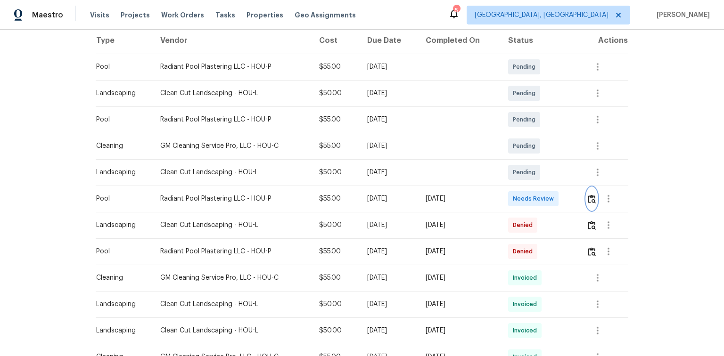
click at [592, 197] on img "button" at bounding box center [592, 199] width 8 height 9
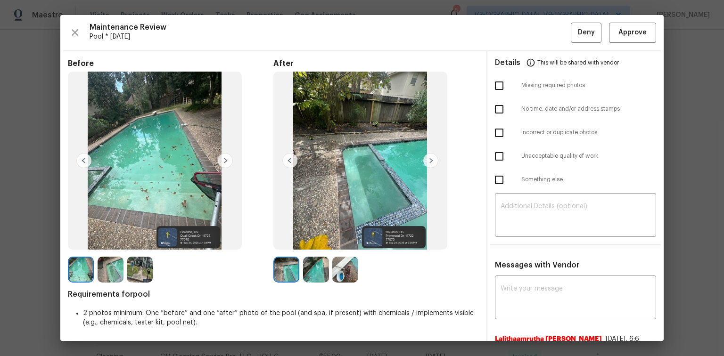
click at [429, 160] on img at bounding box center [430, 160] width 15 height 15
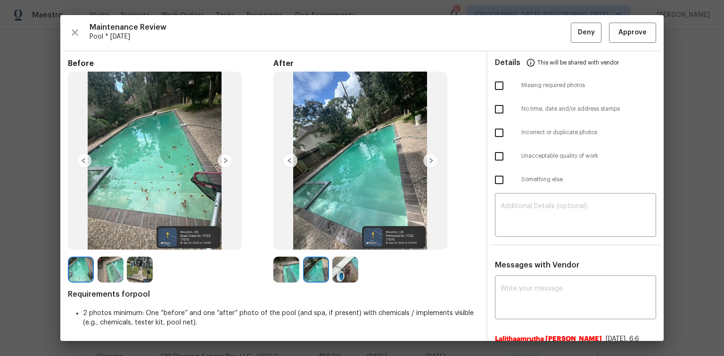
click at [226, 158] on img at bounding box center [225, 160] width 15 height 15
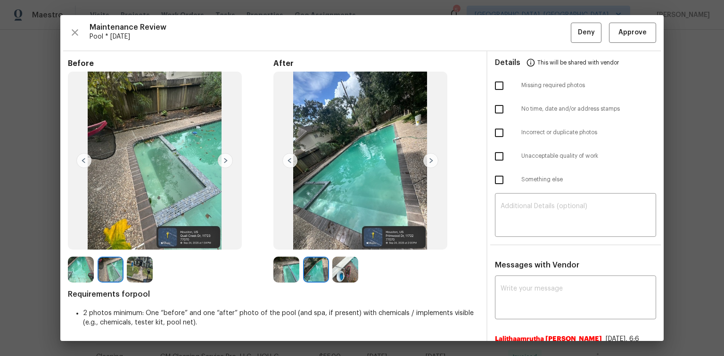
click at [223, 161] on img at bounding box center [225, 160] width 15 height 15
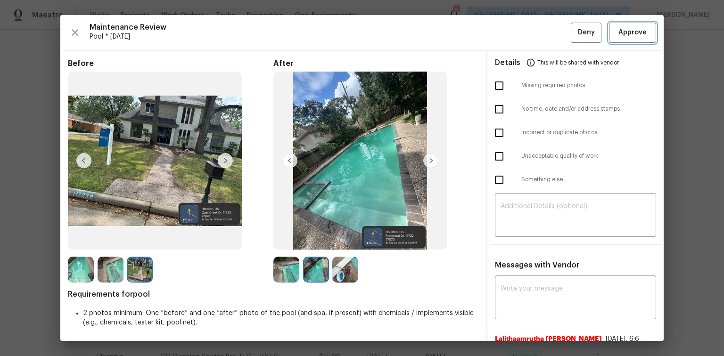
click at [624, 33] on span "Approve" at bounding box center [632, 33] width 28 height 12
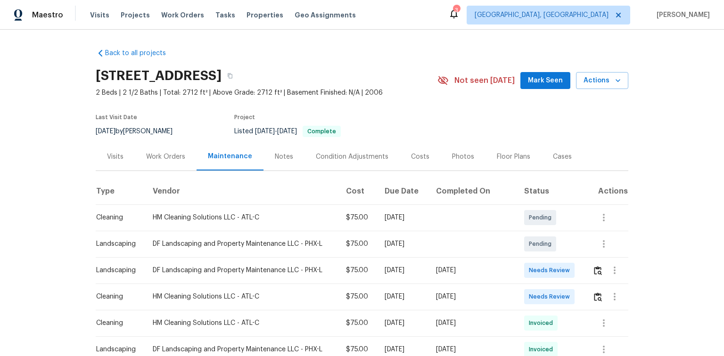
scroll to position [38, 0]
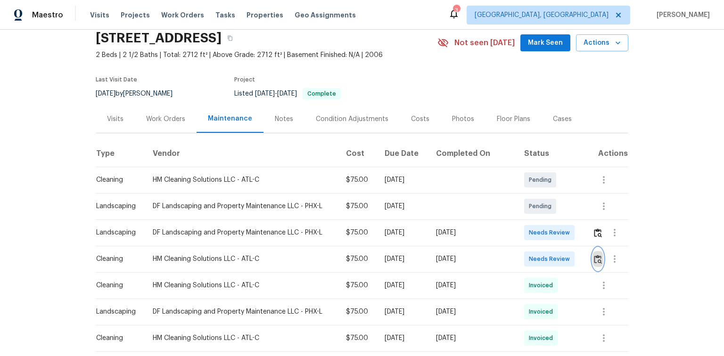
click at [594, 258] on img "button" at bounding box center [598, 259] width 8 height 9
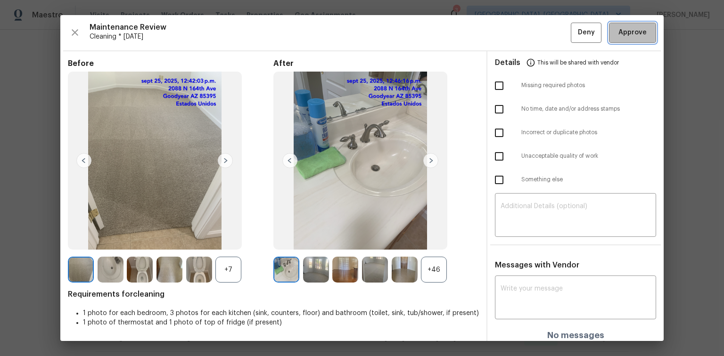
click at [625, 32] on span "Approve" at bounding box center [632, 33] width 28 height 12
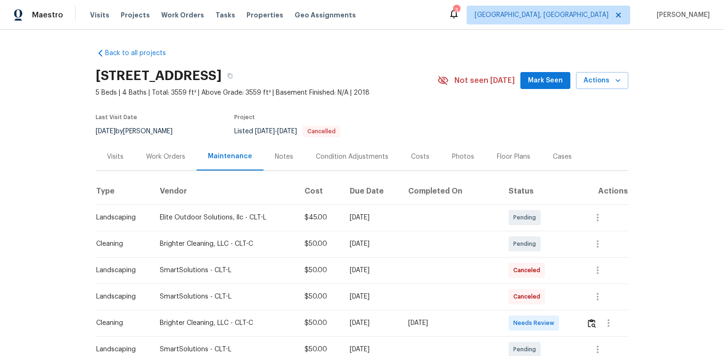
scroll to position [38, 0]
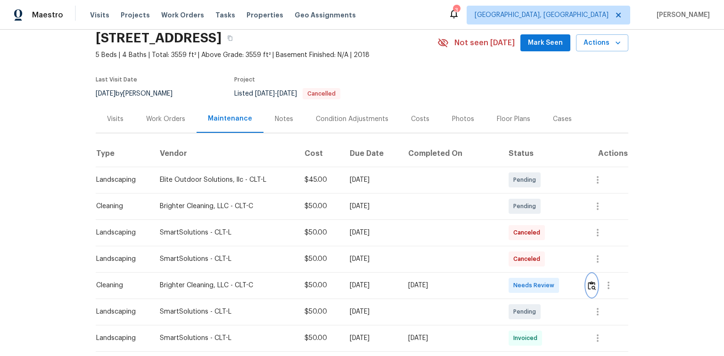
click at [590, 285] on img "button" at bounding box center [592, 285] width 8 height 9
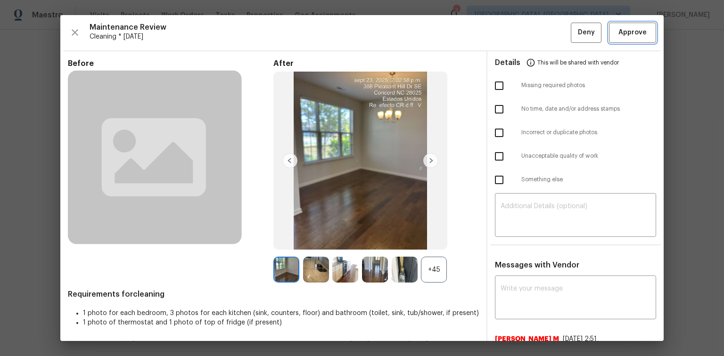
click at [630, 35] on span "Approve" at bounding box center [632, 33] width 28 height 12
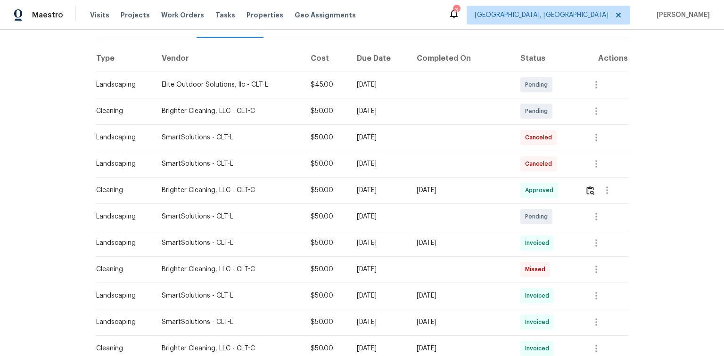
scroll to position [151, 0]
